Goal: Register for event/course

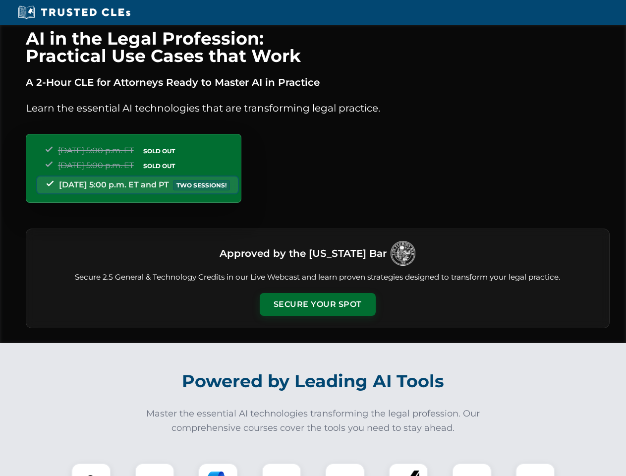
click at [317, 305] on button "Secure Your Spot" at bounding box center [318, 304] width 116 height 23
click at [91, 470] on img at bounding box center [91, 483] width 29 height 29
